Goal: Information Seeking & Learning: Learn about a topic

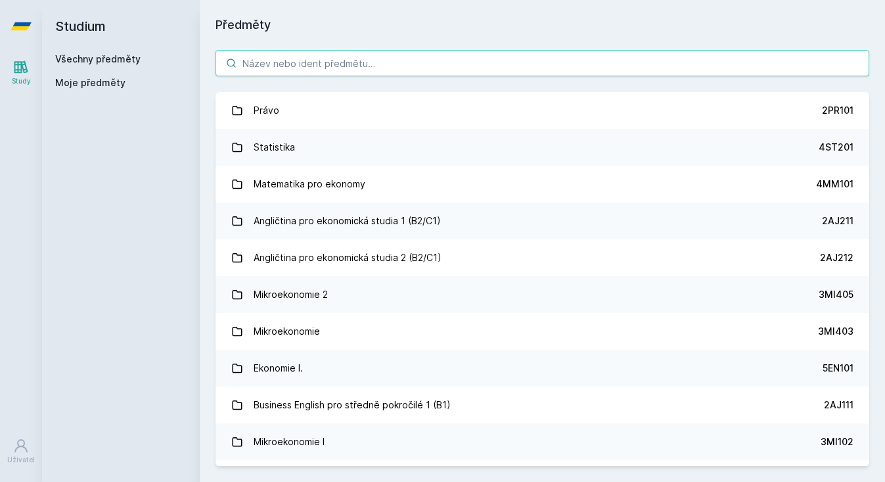
click at [312, 68] on input "search" at bounding box center [542, 63] width 654 height 26
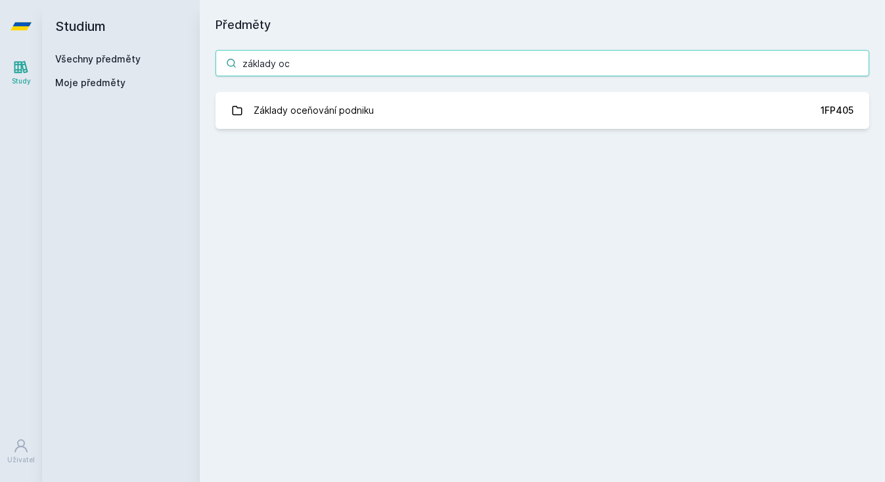
type input "základy oc"
click at [433, 141] on div "základy oc Základy oceňování podniku 1FP405 Jejda, něco se pokazilo." at bounding box center [542, 89] width 685 height 110
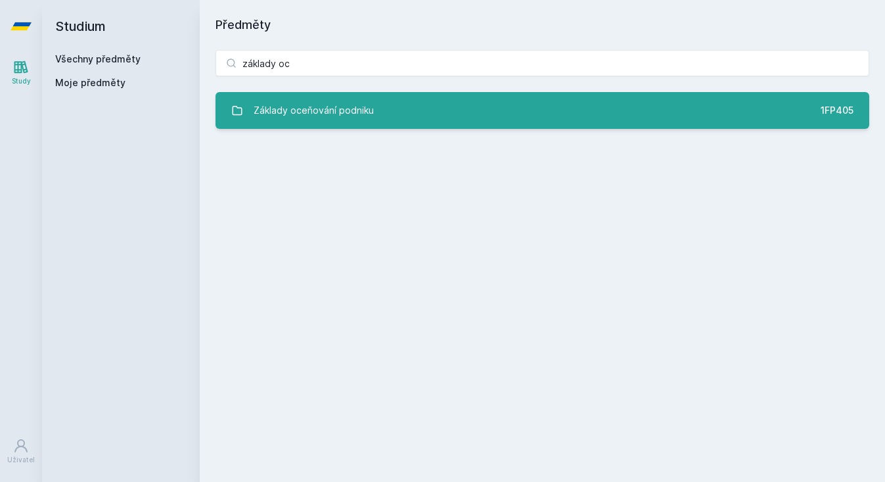
click at [431, 112] on link "Základy oceňování podniku 1FP405" at bounding box center [542, 110] width 654 height 37
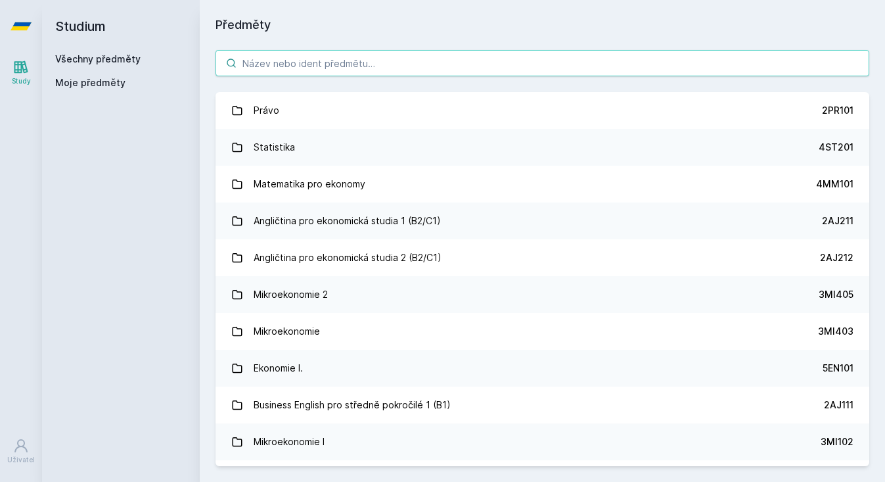
click at [244, 55] on input "search" at bounding box center [542, 63] width 654 height 26
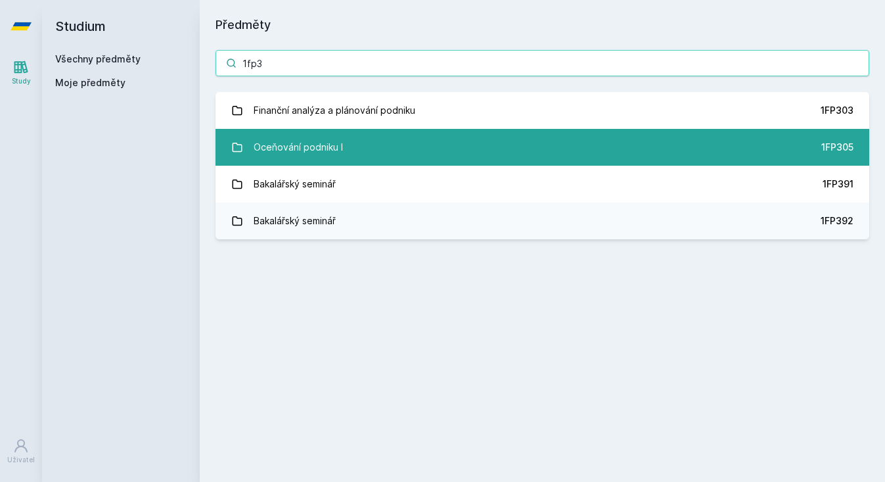
type input "1fp3"
click at [395, 152] on link "Oceňování podniku I 1FP305" at bounding box center [542, 147] width 654 height 37
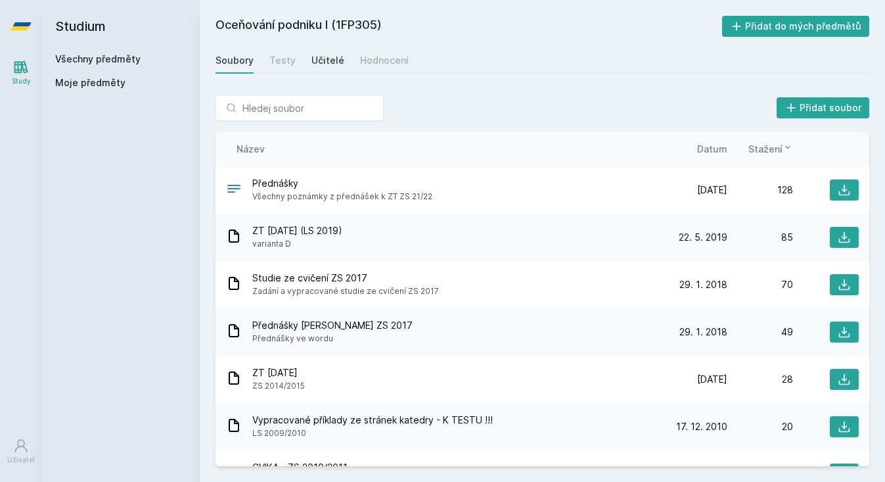
click at [323, 58] on div "Učitelé" at bounding box center [327, 60] width 33 height 13
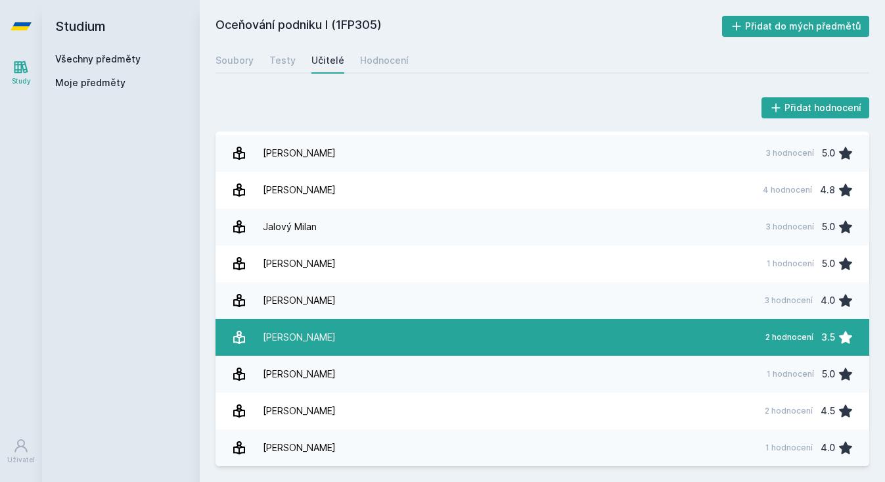
scroll to position [32, 0]
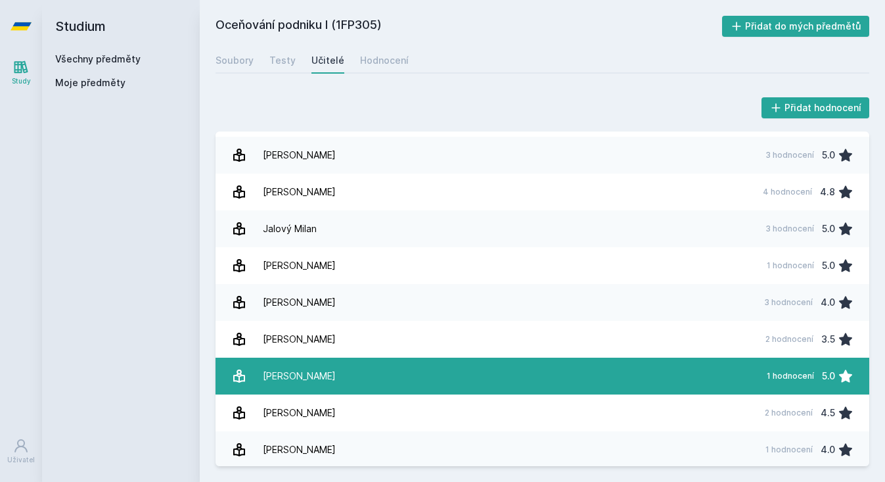
click at [319, 369] on div "[PERSON_NAME]" at bounding box center [299, 376] width 73 height 26
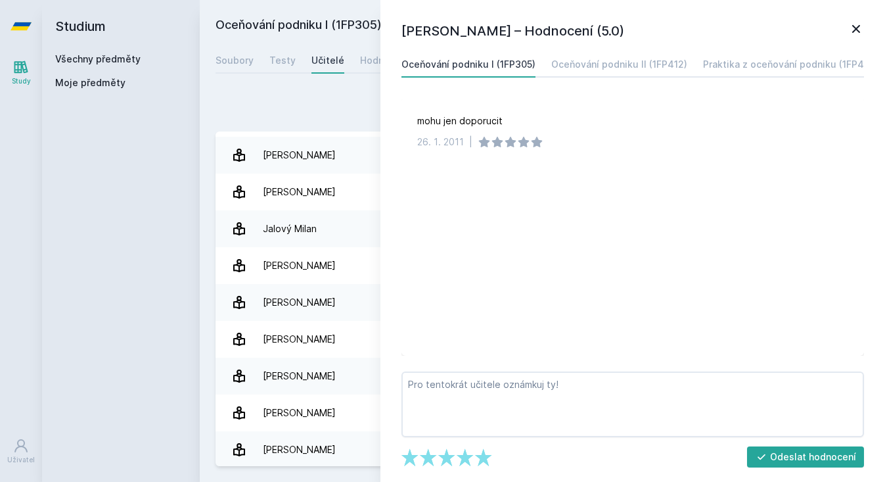
click at [573, 78] on div "Oceňování podniku I (1FP305) Oceňování podniku II (1FP412) Praktika z oceňování…" at bounding box center [632, 64] width 463 height 26
click at [572, 64] on div "Oceňování podniku II (1FP412)" at bounding box center [619, 64] width 136 height 13
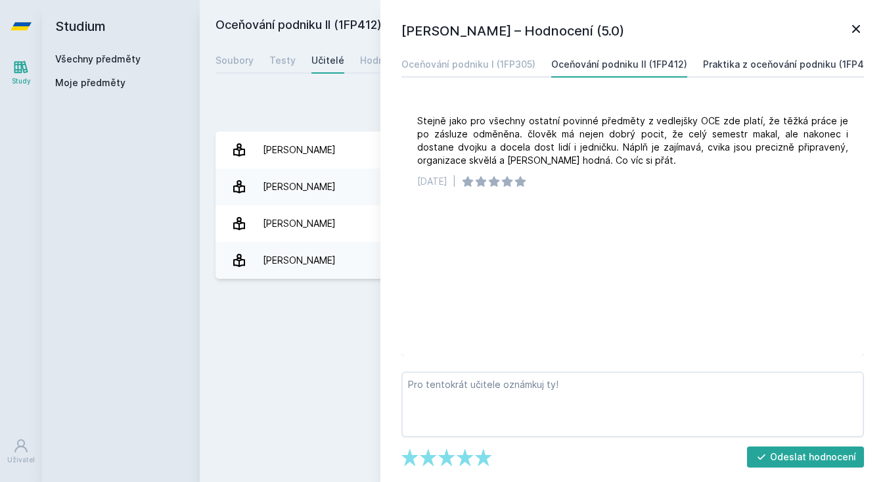
click at [703, 68] on div "Praktika z oceňování podniku (1FP413)" at bounding box center [790, 64] width 174 height 13
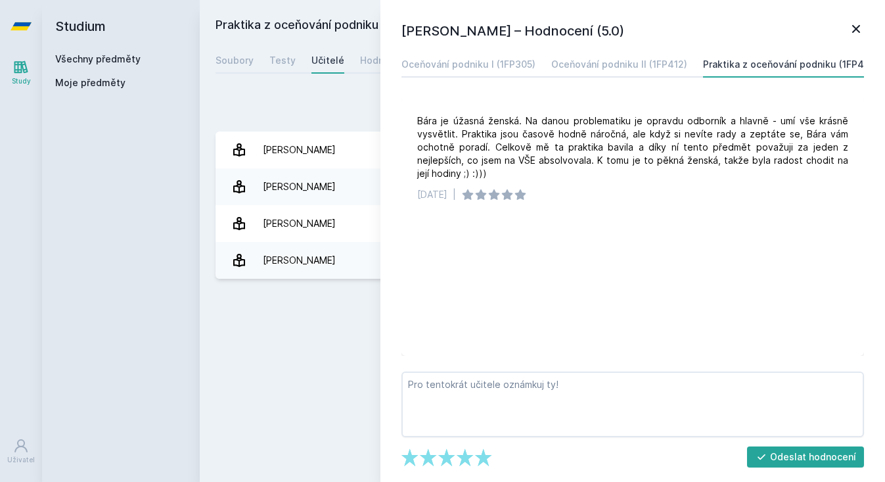
click at [290, 118] on div "Přidat hodnocení" at bounding box center [542, 108] width 654 height 26
click at [238, 58] on div "Soubory" at bounding box center [234, 60] width 38 height 13
